Goal: Information Seeking & Learning: Learn about a topic

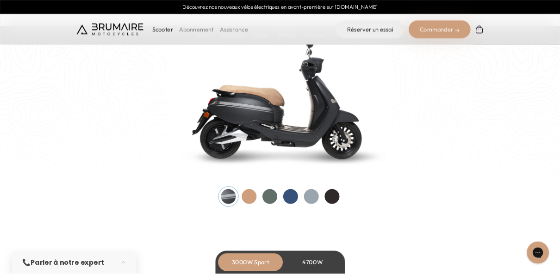
scroll to position [926, 0]
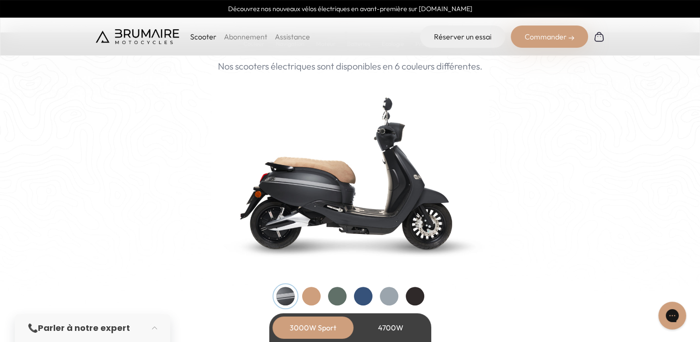
click at [313, 297] on div at bounding box center [311, 296] width 19 height 19
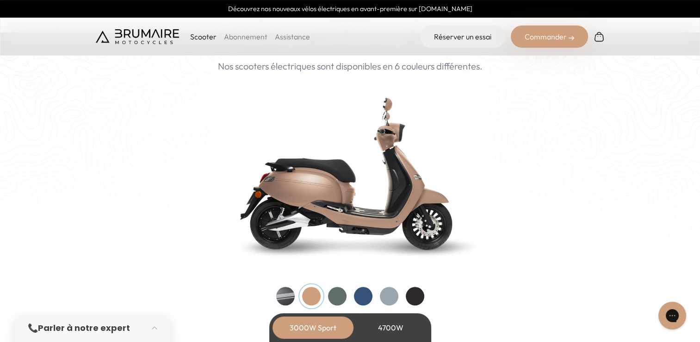
click at [361, 293] on div at bounding box center [363, 296] width 19 height 19
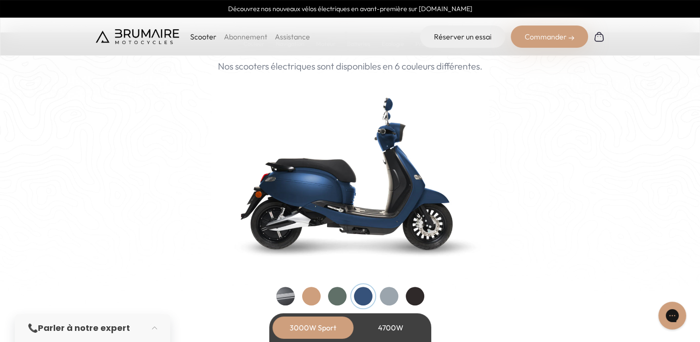
click at [385, 293] on div at bounding box center [389, 296] width 19 height 19
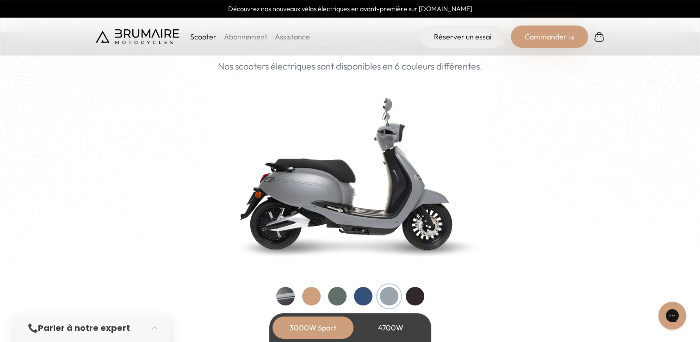
click at [333, 295] on div at bounding box center [337, 296] width 19 height 19
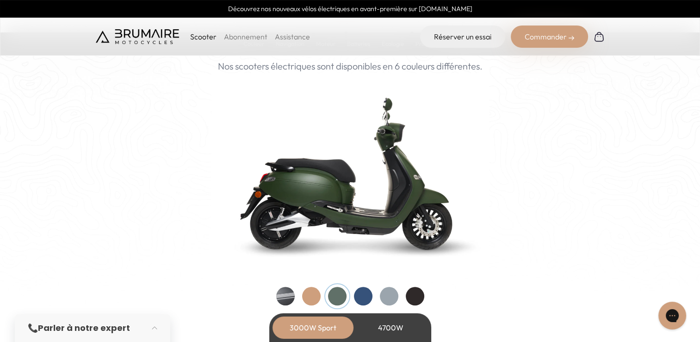
click at [309, 298] on div at bounding box center [311, 296] width 19 height 19
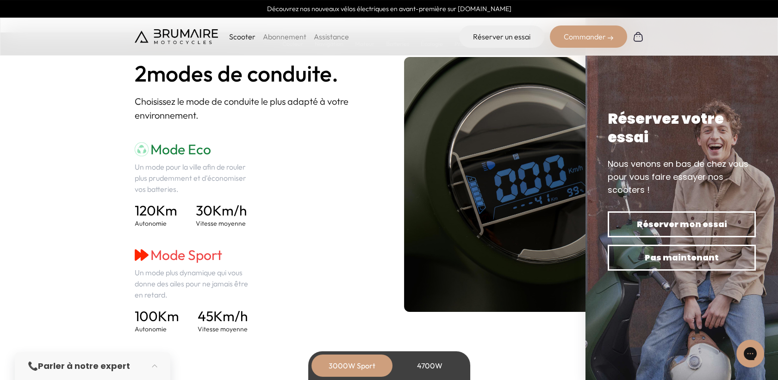
scroll to position [1255, 0]
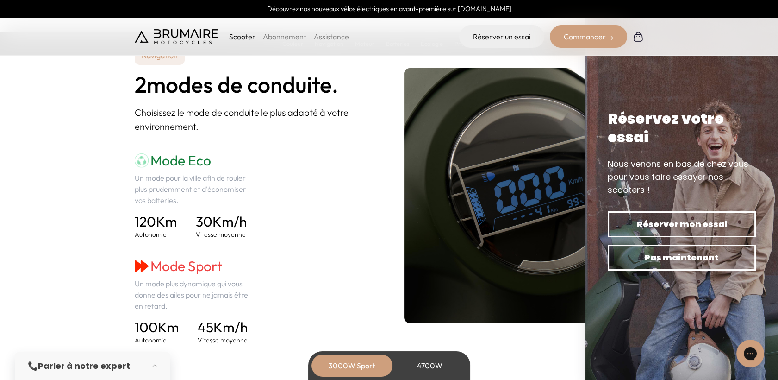
click at [420, 341] on div "4700W" at bounding box center [430, 365] width 74 height 22
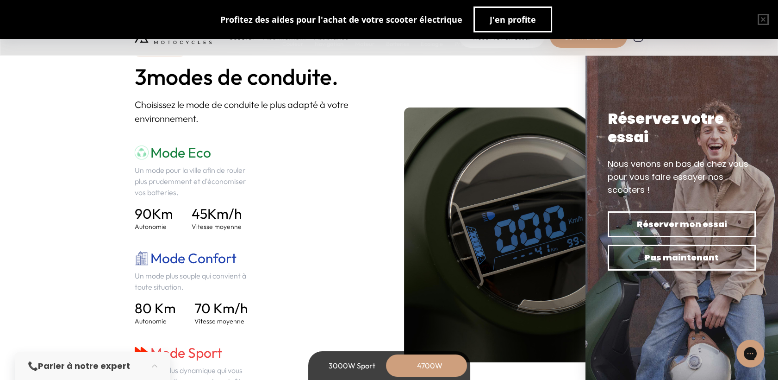
scroll to position [1203, 0]
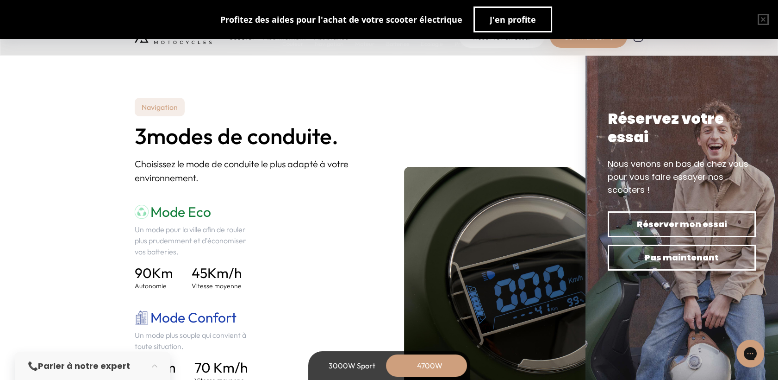
click at [359, 341] on div "3000W Sport" at bounding box center [352, 365] width 74 height 22
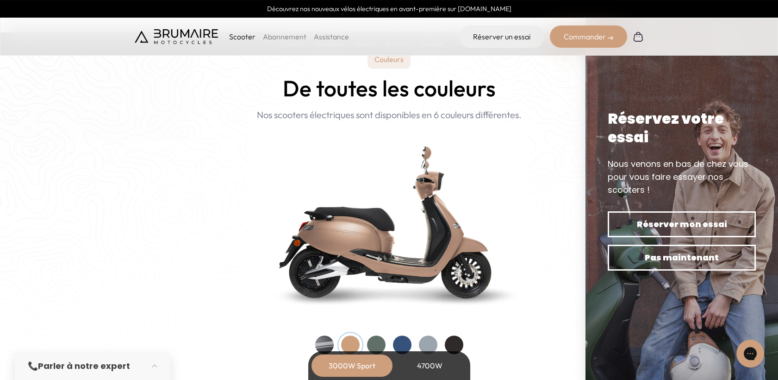
scroll to position [895, 0]
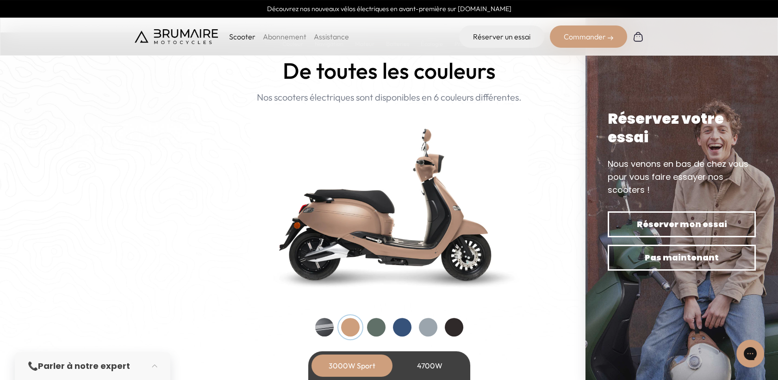
click at [454, 330] on div at bounding box center [454, 327] width 19 height 19
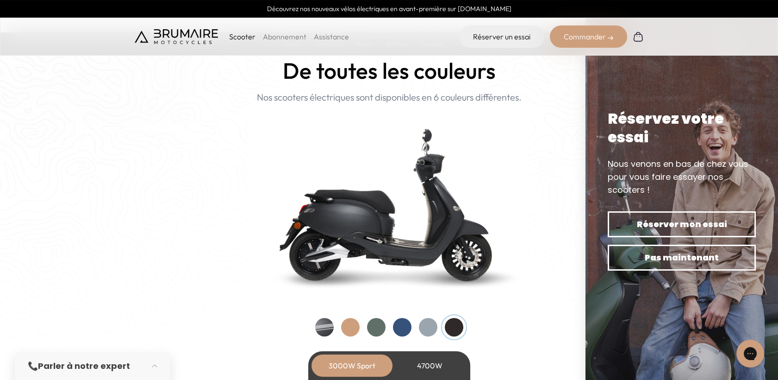
click at [424, 333] on div at bounding box center [428, 327] width 19 height 19
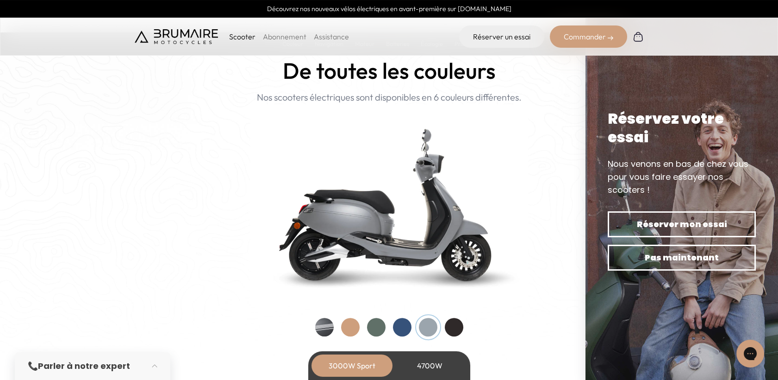
click at [396, 328] on div at bounding box center [402, 327] width 19 height 19
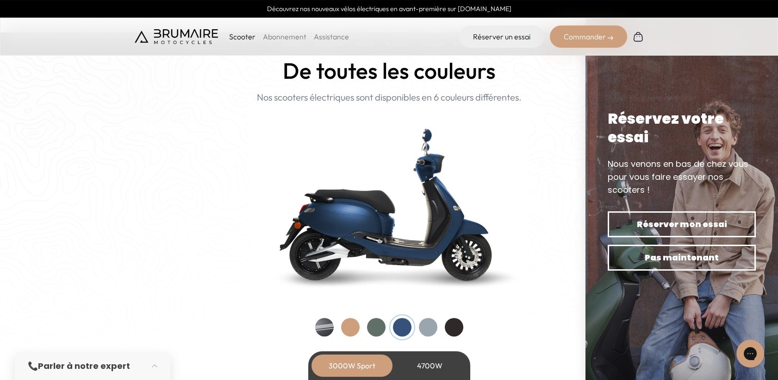
click at [380, 324] on div at bounding box center [376, 327] width 19 height 19
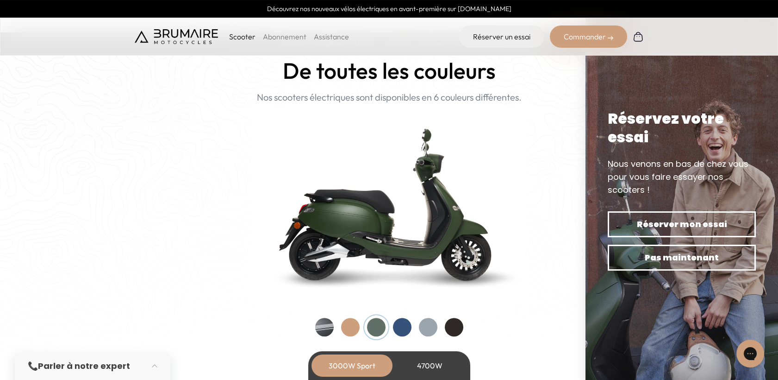
click at [356, 327] on div at bounding box center [350, 327] width 19 height 19
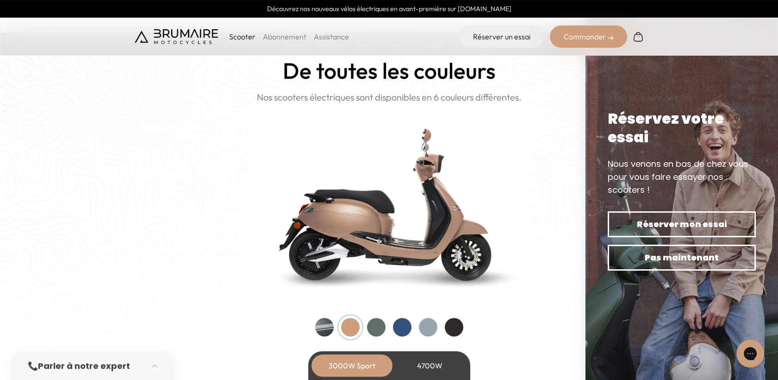
click at [376, 323] on div at bounding box center [376, 327] width 19 height 19
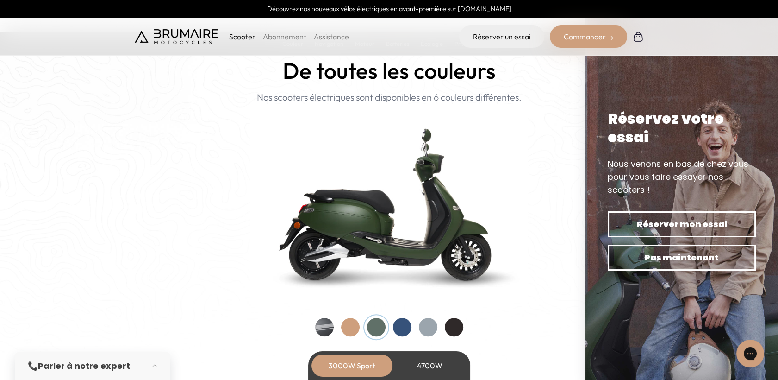
click at [346, 329] on div at bounding box center [350, 327] width 19 height 19
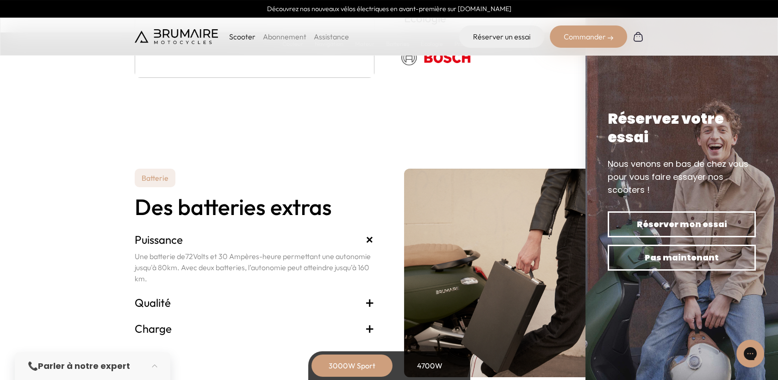
scroll to position [1975, 0]
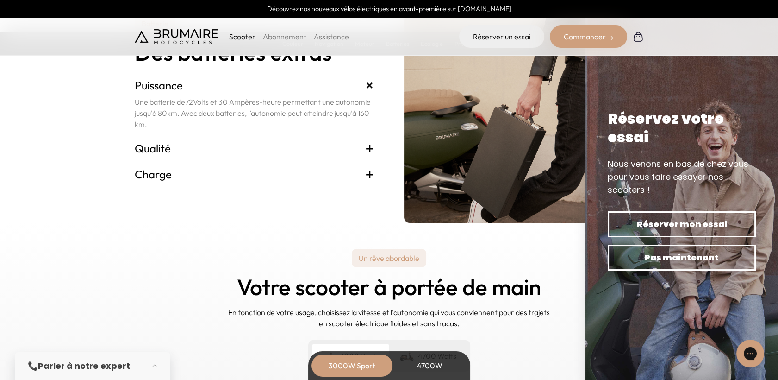
click at [370, 150] on span "+" at bounding box center [369, 148] width 9 height 15
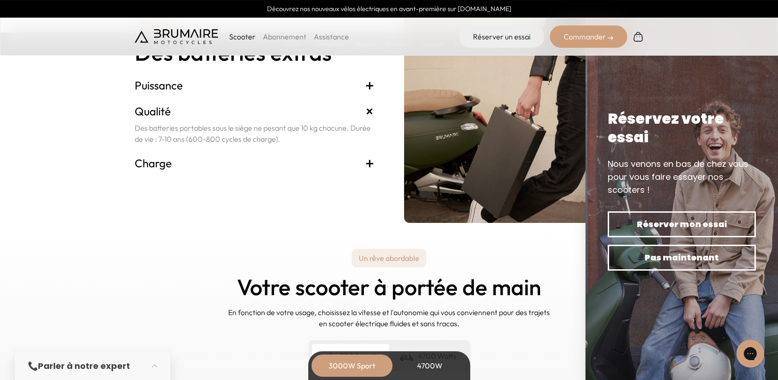
click at [370, 165] on span "+" at bounding box center [369, 163] width 9 height 15
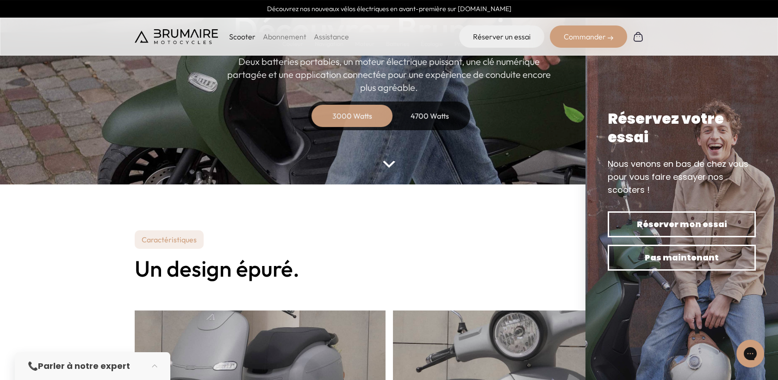
scroll to position [0, 0]
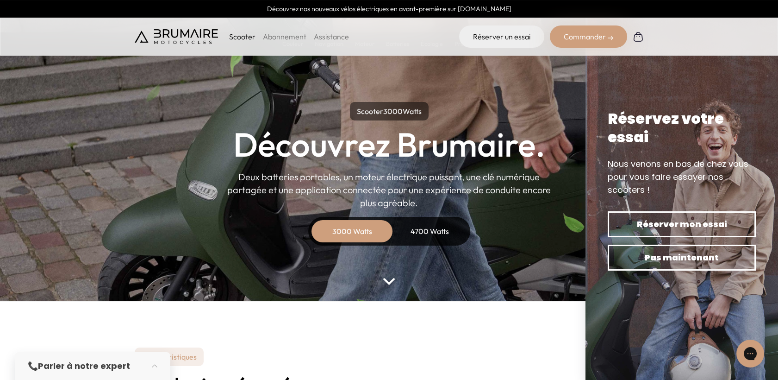
click at [448, 10] on link "Découvrez nos nouveaux vélos électriques en avant-première sur [DOMAIN_NAME]" at bounding box center [389, 9] width 778 height 18
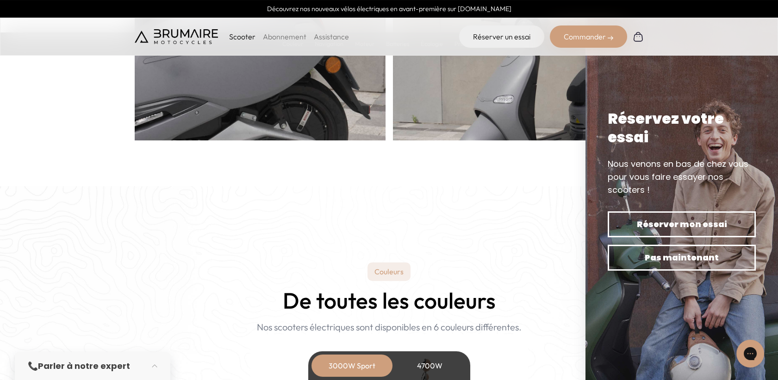
scroll to position [720, 0]
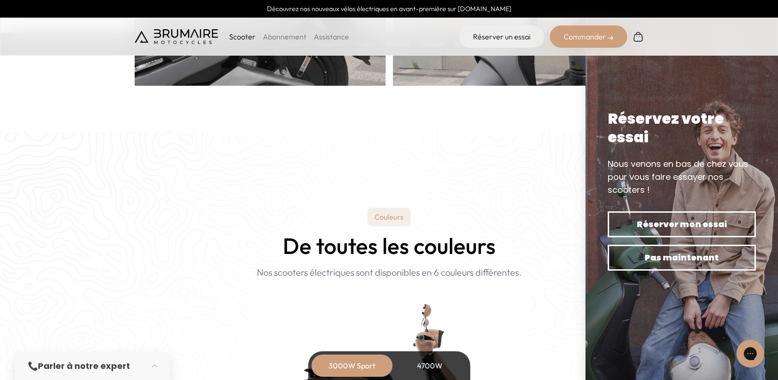
click at [379, 213] on p "Couleurs" at bounding box center [389, 216] width 43 height 19
click at [384, 216] on p "Couleurs" at bounding box center [389, 216] width 43 height 19
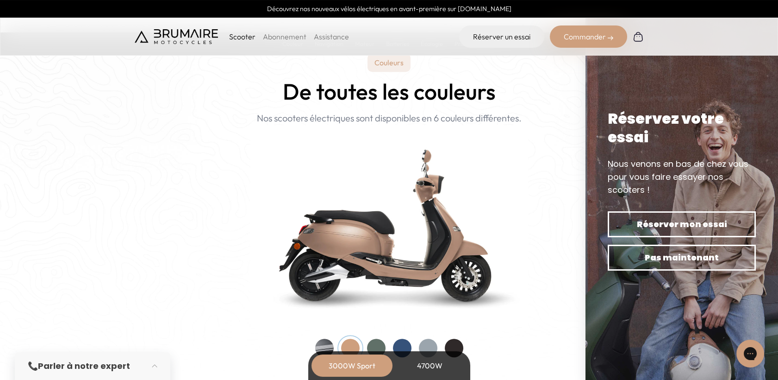
scroll to position [926, 0]
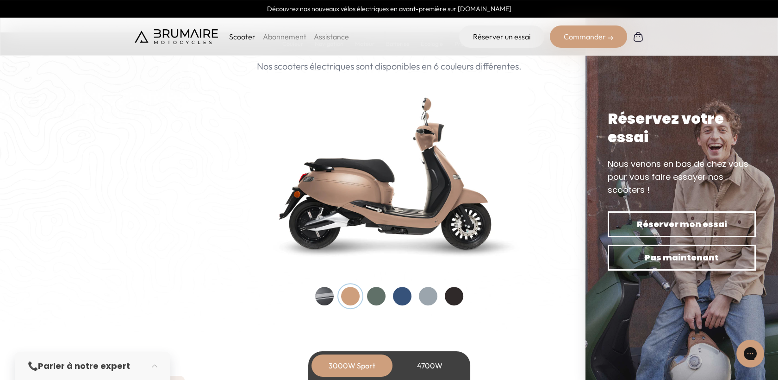
click at [374, 295] on div at bounding box center [376, 296] width 19 height 19
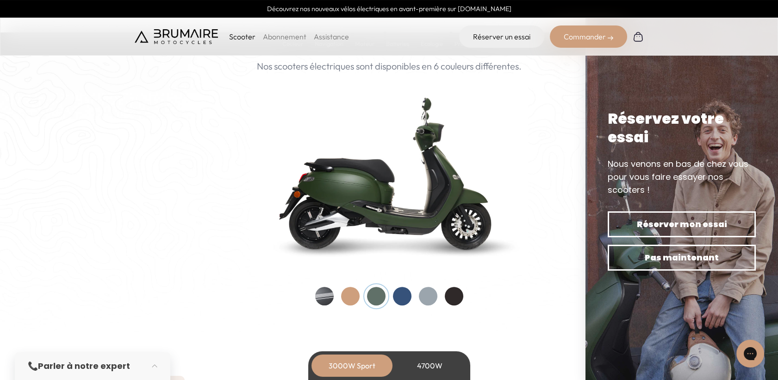
click at [350, 298] on div at bounding box center [350, 296] width 19 height 19
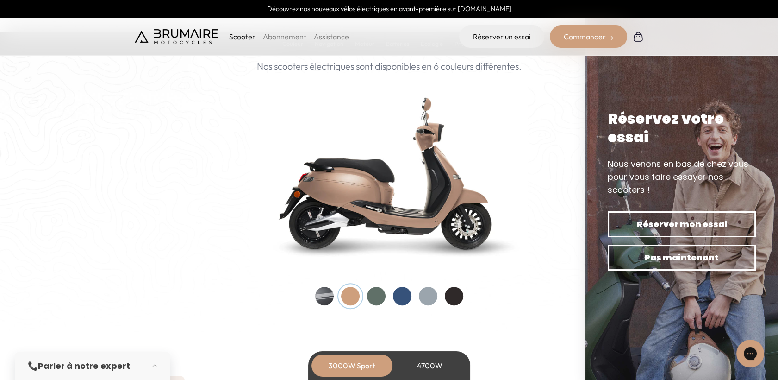
click at [465, 293] on div "Couleurs De toutes les couleurs Nouveau ! Nos scooters électriques sont disponi…" at bounding box center [389, 153] width 509 height 304
click at [456, 298] on div at bounding box center [454, 296] width 19 height 19
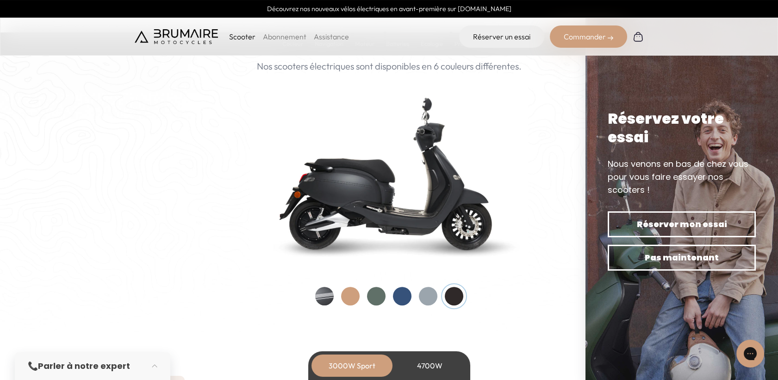
click at [428, 296] on div at bounding box center [428, 296] width 19 height 19
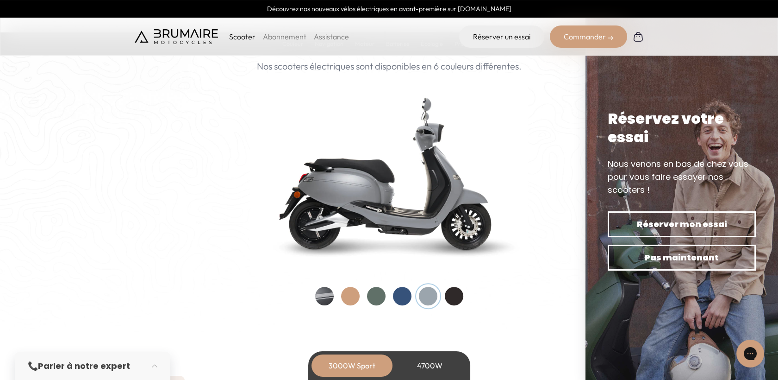
click at [378, 294] on div at bounding box center [376, 296] width 19 height 19
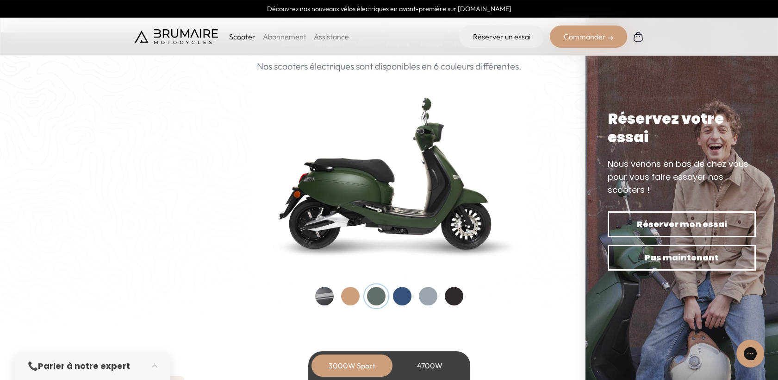
click at [352, 297] on div at bounding box center [350, 296] width 19 height 19
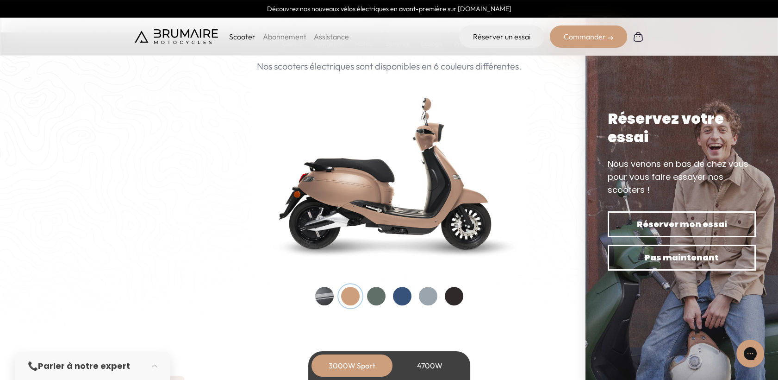
click at [394, 302] on div at bounding box center [389, 296] width 148 height 19
click at [399, 299] on div at bounding box center [402, 296] width 19 height 19
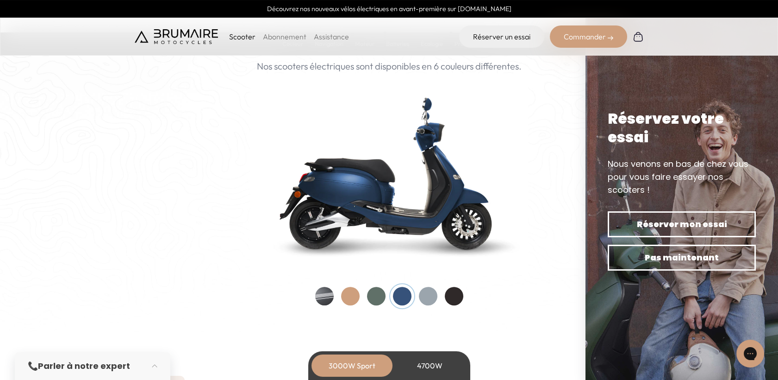
click at [326, 289] on div at bounding box center [324, 296] width 19 height 19
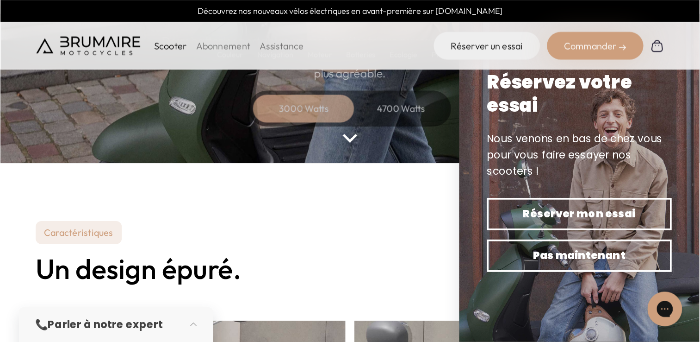
scroll to position [148, 0]
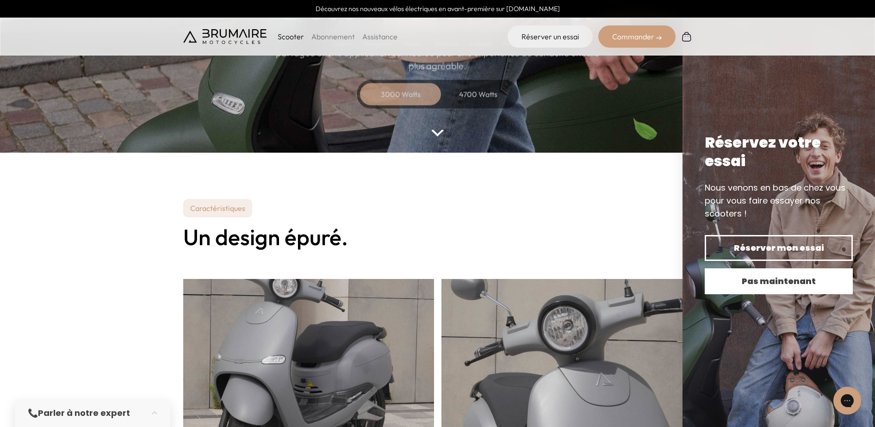
click at [700, 283] on span "Pas maintenant" at bounding box center [779, 281] width 116 height 13
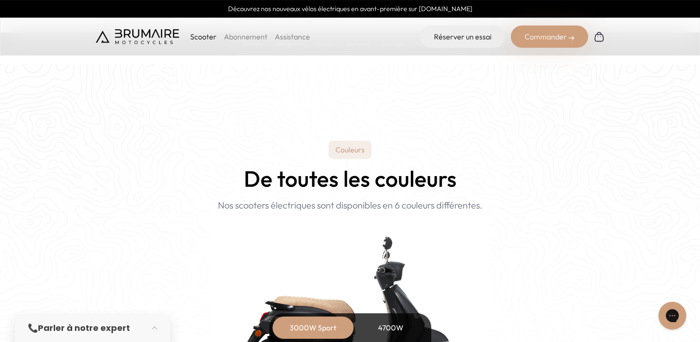
scroll to position [972, 0]
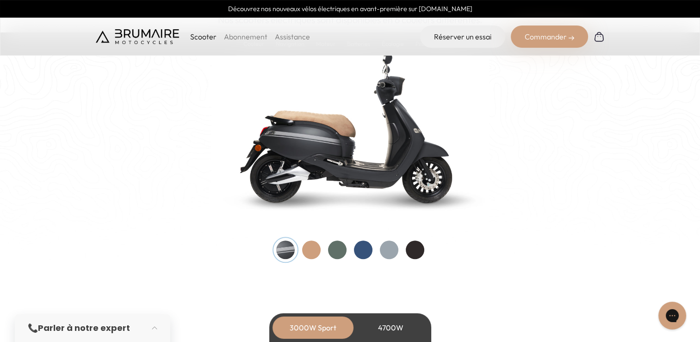
click at [311, 246] on div at bounding box center [311, 249] width 19 height 19
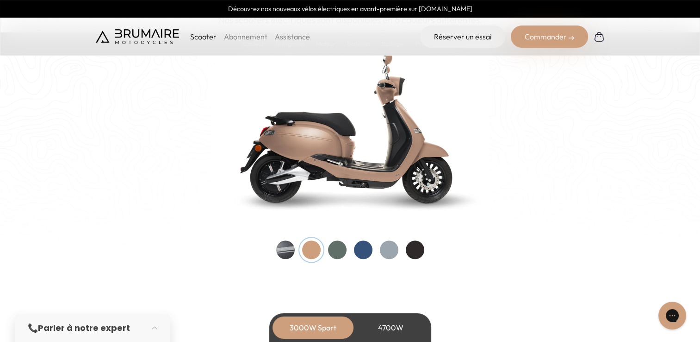
click at [335, 249] on div at bounding box center [337, 249] width 19 height 19
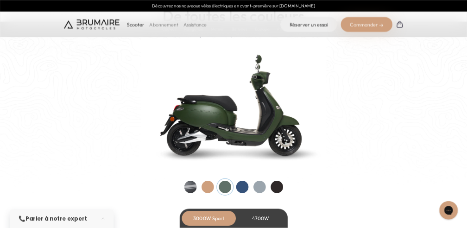
scroll to position [926, 0]
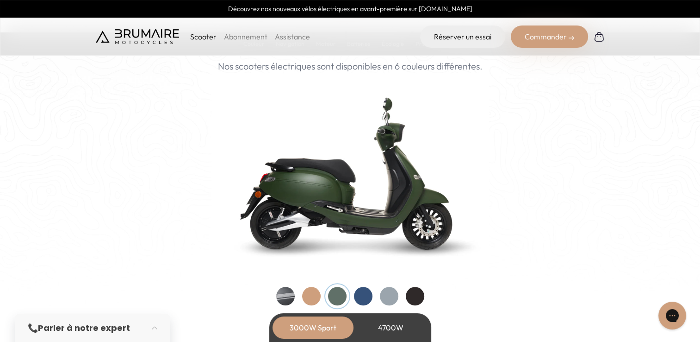
click at [365, 295] on div at bounding box center [363, 296] width 19 height 19
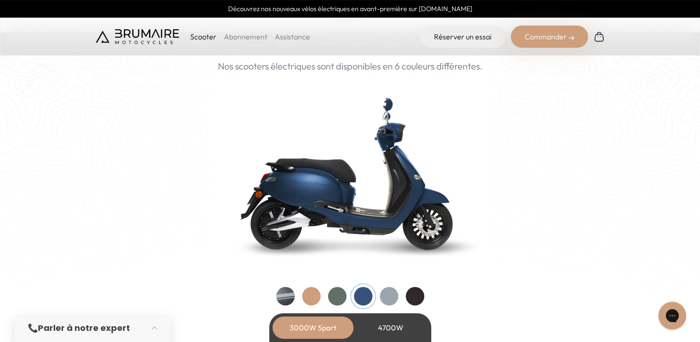
click at [388, 290] on div at bounding box center [389, 296] width 19 height 19
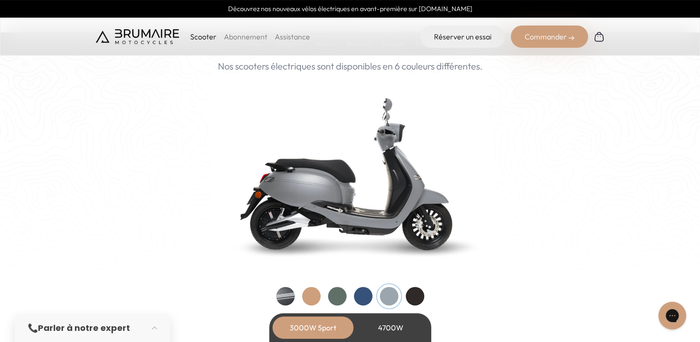
click at [418, 295] on div at bounding box center [415, 296] width 19 height 19
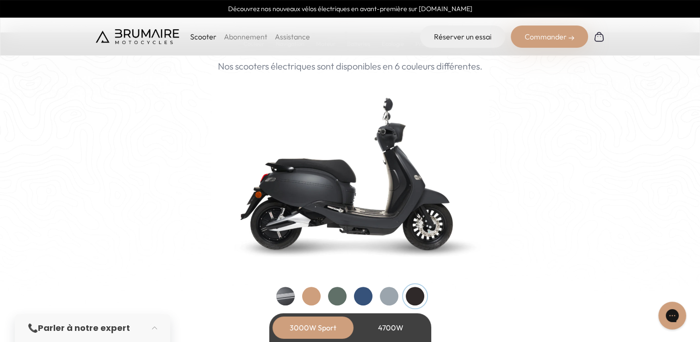
click at [290, 297] on div at bounding box center [285, 296] width 19 height 19
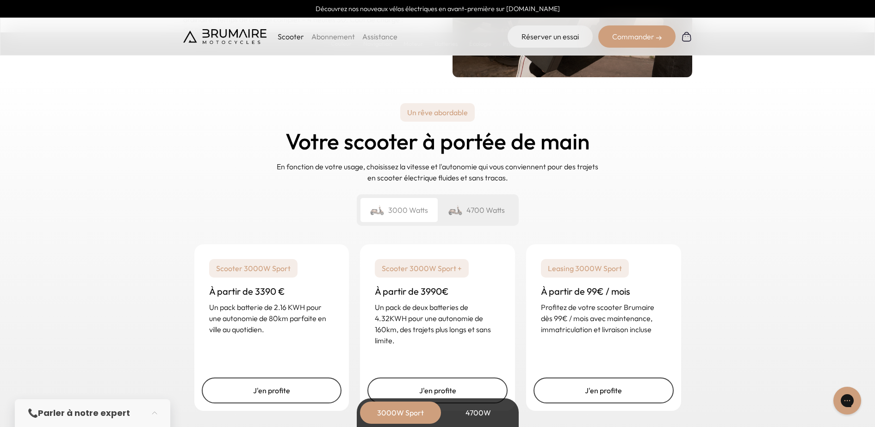
scroll to position [2182, 0]
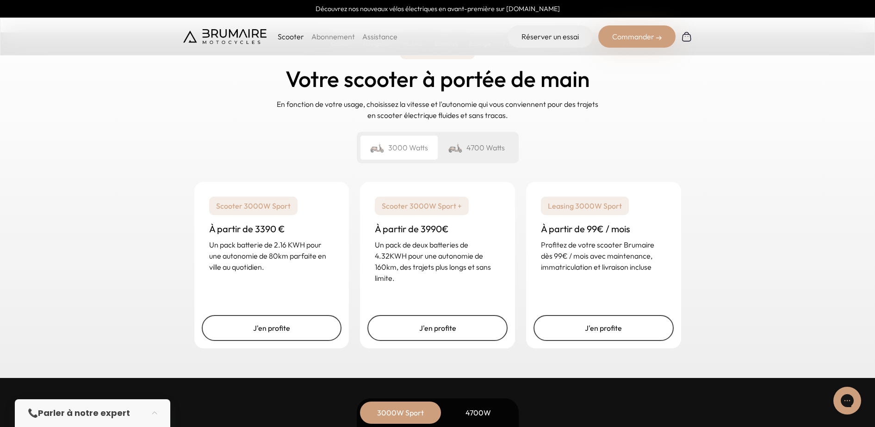
click at [471, 144] on div "4700 Watts" at bounding box center [476, 148] width 77 height 24
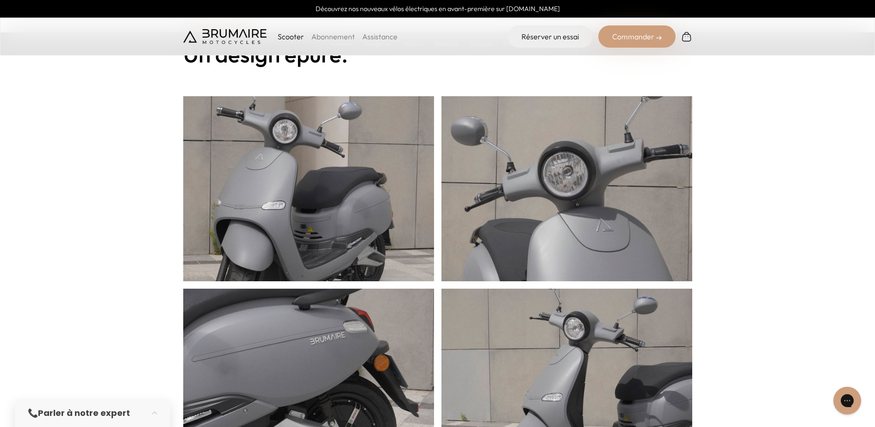
scroll to position [0, 0]
